Goal: Information Seeking & Learning: Understand process/instructions

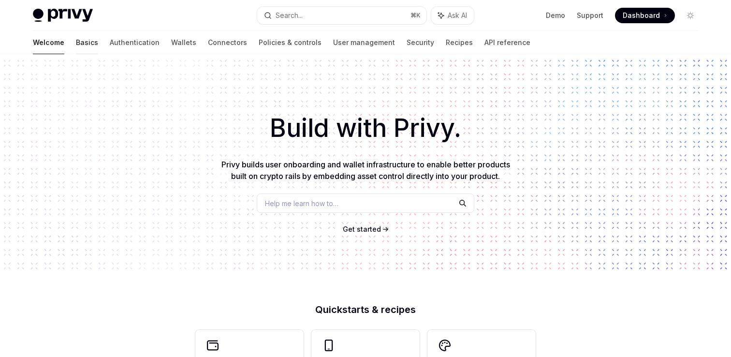
click at [76, 44] on link "Basics" at bounding box center [87, 42] width 22 height 23
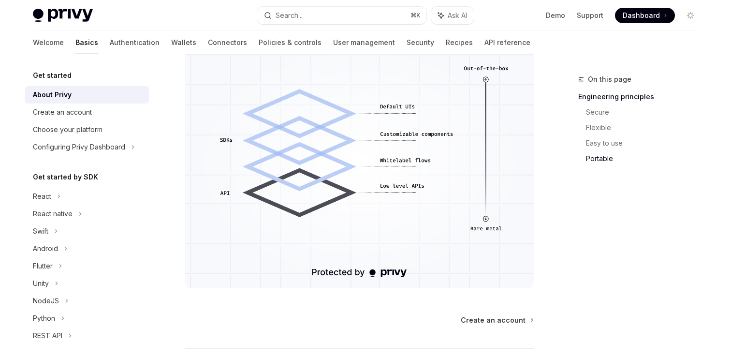
scroll to position [908, 0]
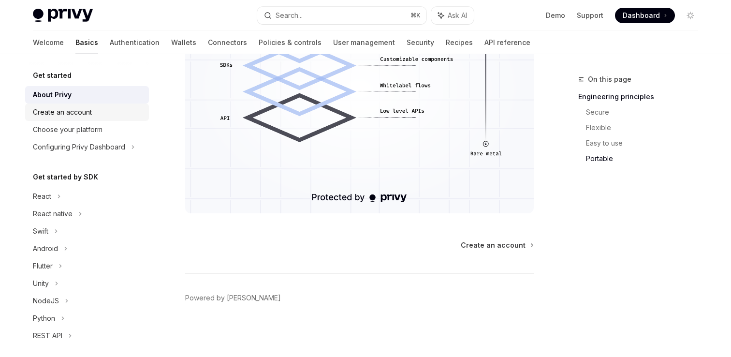
click at [84, 113] on div "Create an account" at bounding box center [62, 112] width 59 height 12
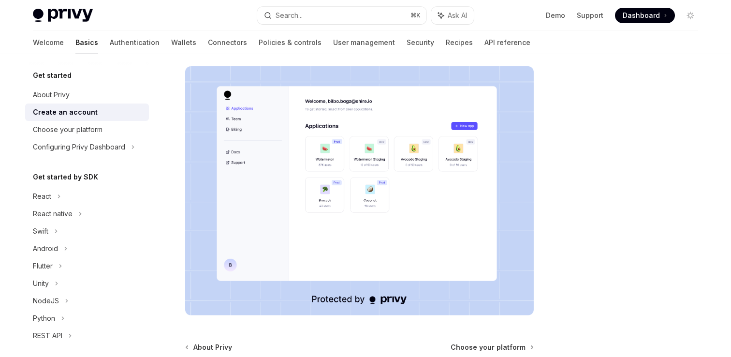
scroll to position [155, 0]
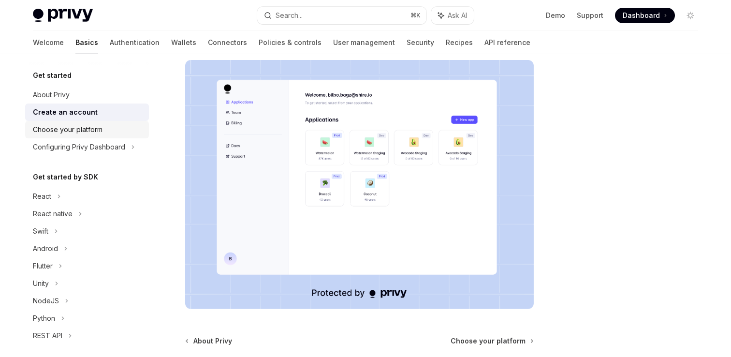
click at [89, 131] on div "Choose your platform" at bounding box center [68, 130] width 70 height 12
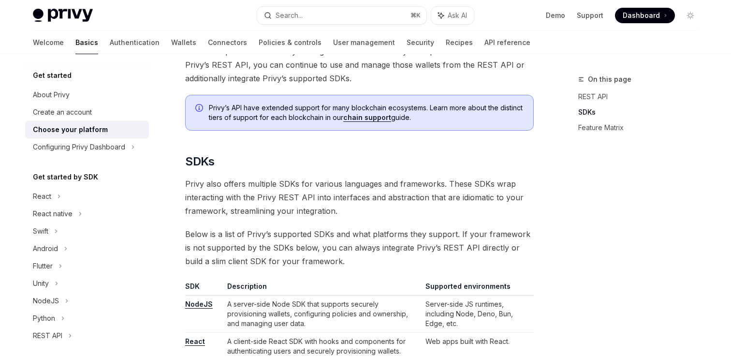
scroll to position [401, 0]
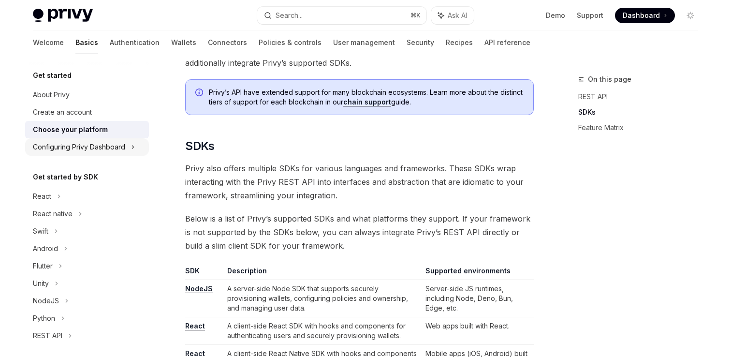
click at [78, 148] on div "Configuring Privy Dashboard" at bounding box center [79, 147] width 92 height 12
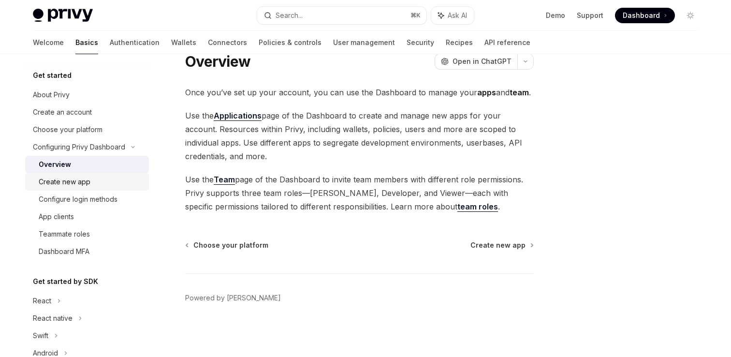
click at [70, 178] on div "Create new app" at bounding box center [65, 182] width 52 height 12
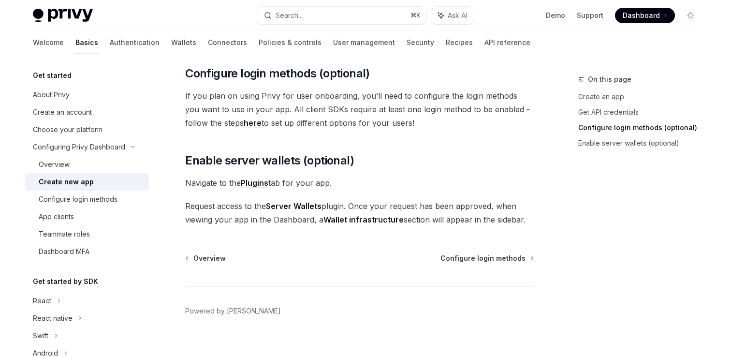
scroll to position [421, 0]
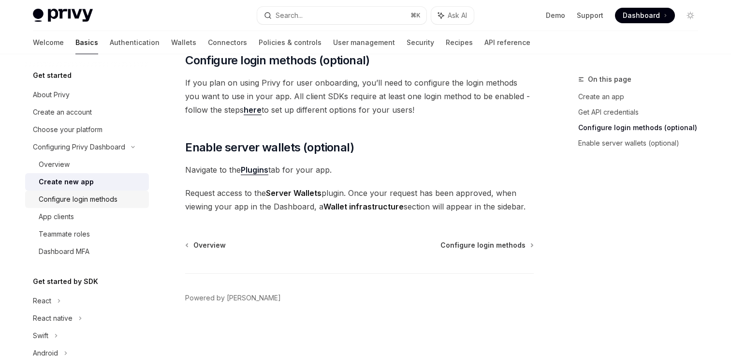
click at [49, 201] on div "Configure login methods" at bounding box center [78, 199] width 79 height 12
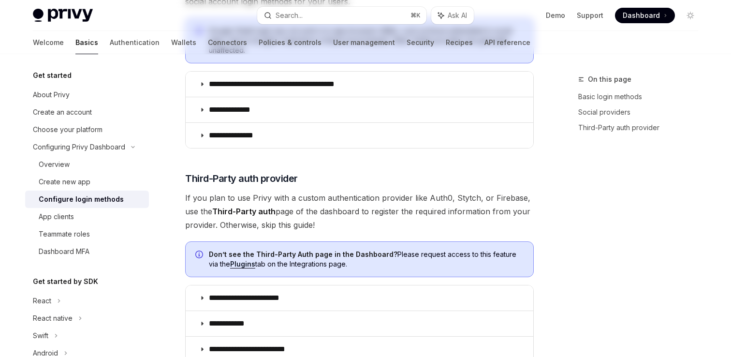
type textarea "*"
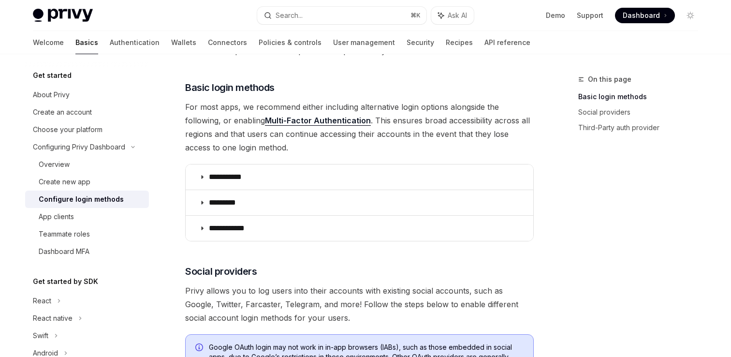
scroll to position [96, 0]
